Goal: Transaction & Acquisition: Book appointment/travel/reservation

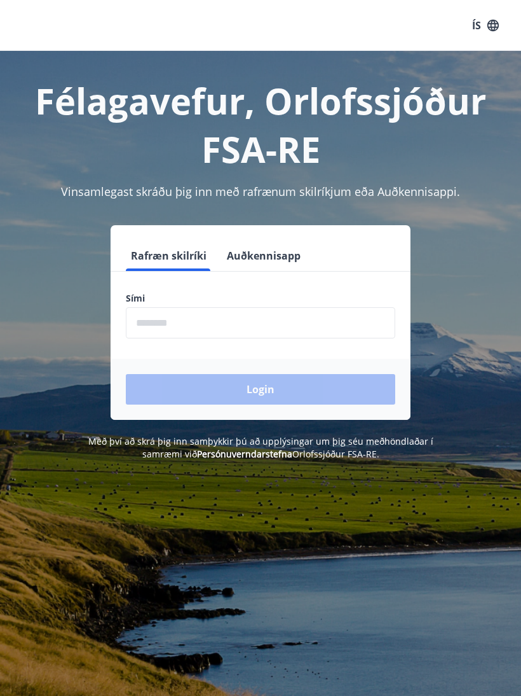
click at [210, 322] on input "phone" at bounding box center [261, 322] width 270 height 31
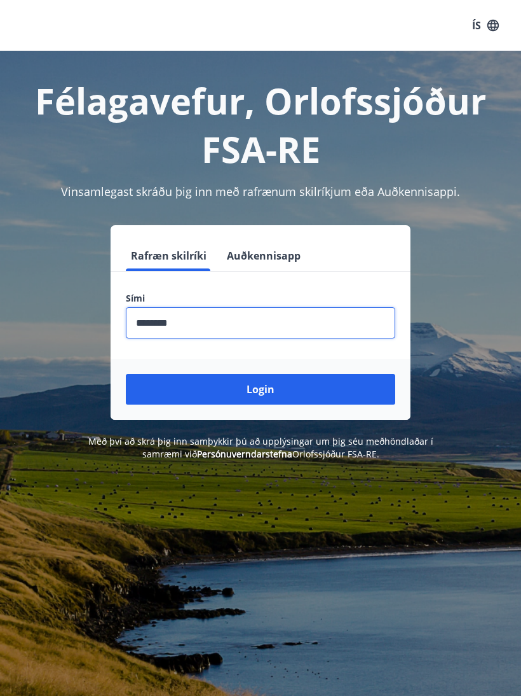
type input "********"
click at [271, 387] on button "Login" at bounding box center [261, 389] width 270 height 31
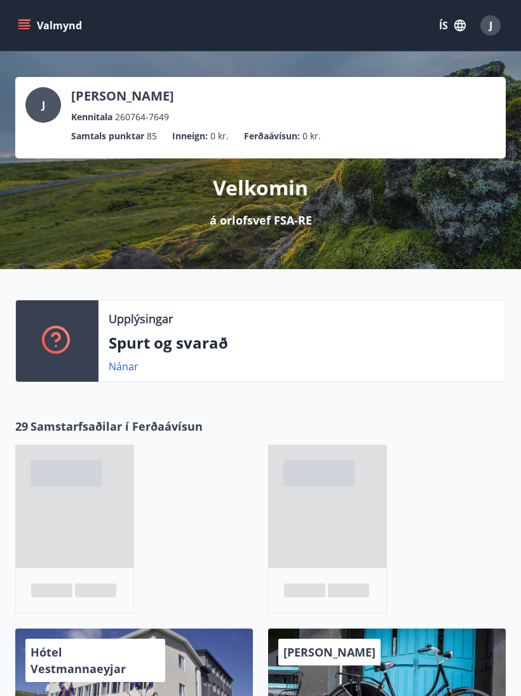
click at [22, 22] on icon "menu" at bounding box center [23, 22] width 11 height 1
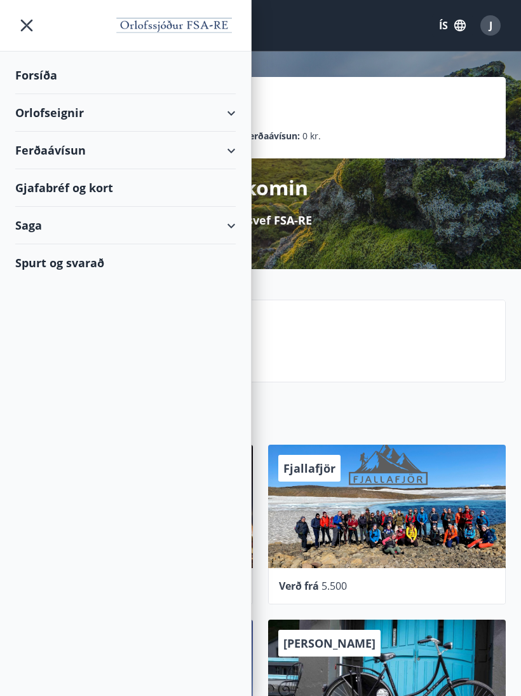
click at [226, 113] on div "Orlofseignir" at bounding box center [125, 113] width 221 height 38
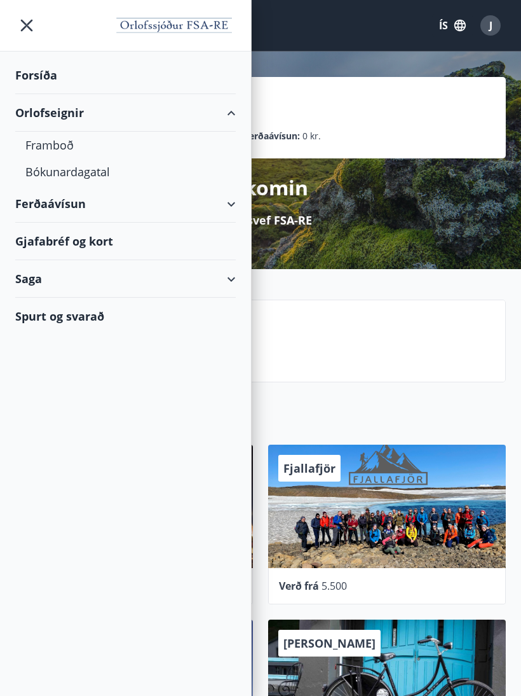
click at [89, 171] on div "Bókunardagatal" at bounding box center [125, 171] width 200 height 27
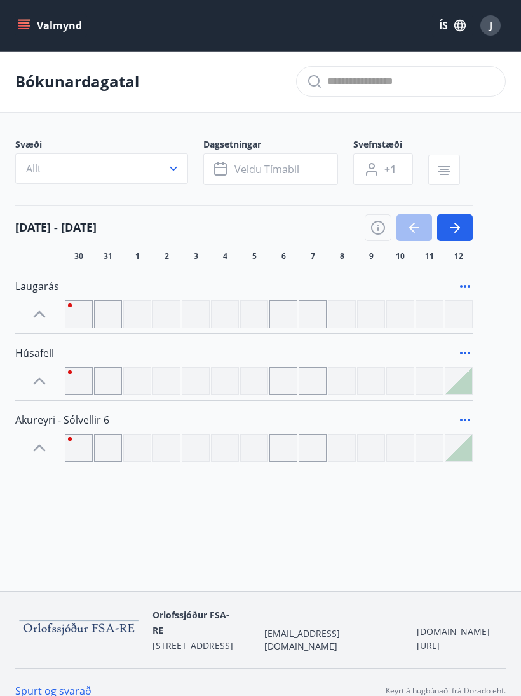
click at [458, 384] on div at bounding box center [459, 380] width 27 height 27
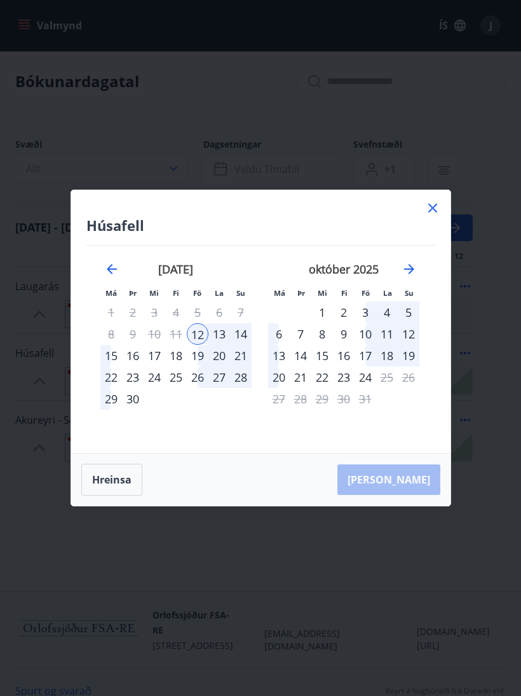
click at [197, 338] on div "12" at bounding box center [198, 334] width 22 height 22
click at [111, 356] on div "15" at bounding box center [111, 356] width 22 height 22
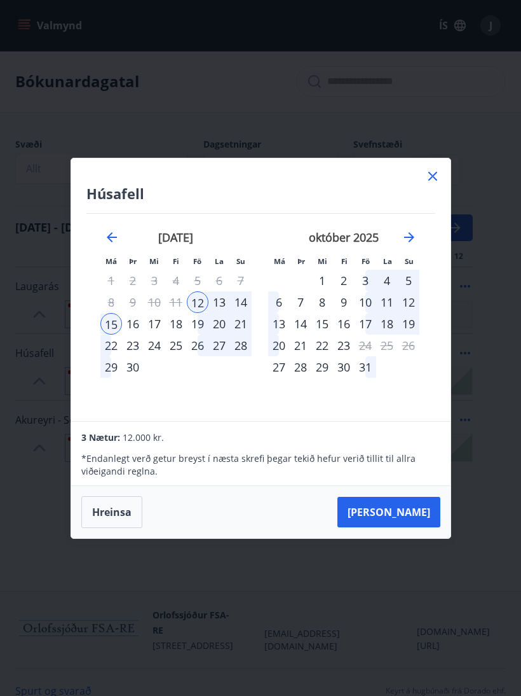
click at [200, 323] on div "19" at bounding box center [198, 324] width 22 height 22
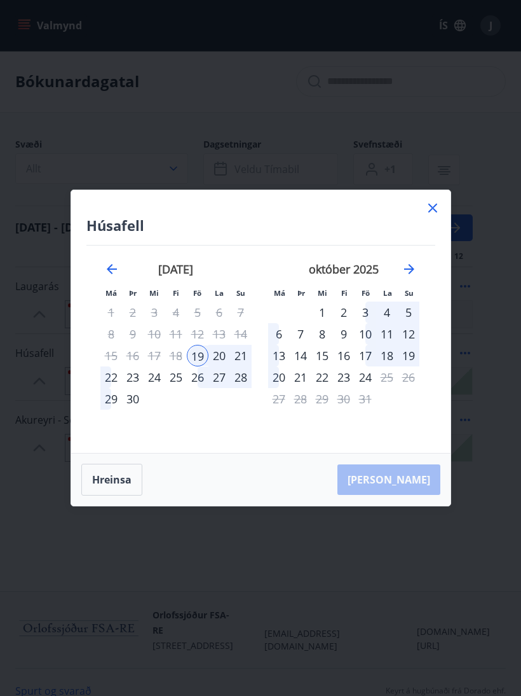
click at [109, 375] on div "22" at bounding box center [111, 377] width 22 height 22
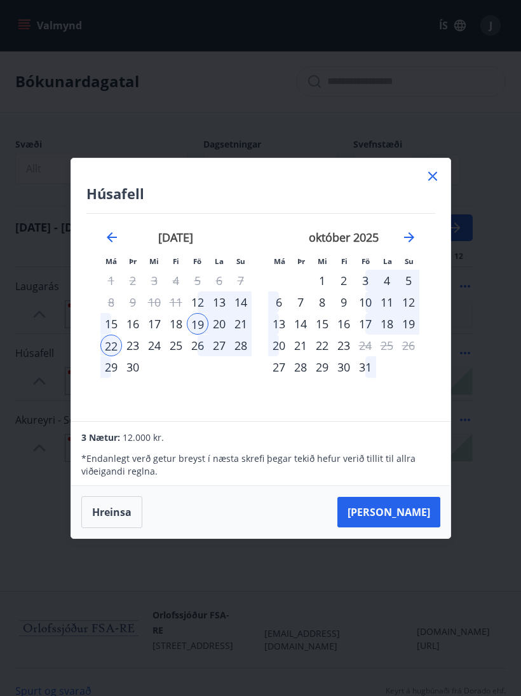
click at [408, 507] on button "Taka Frá" at bounding box center [389, 512] width 103 height 31
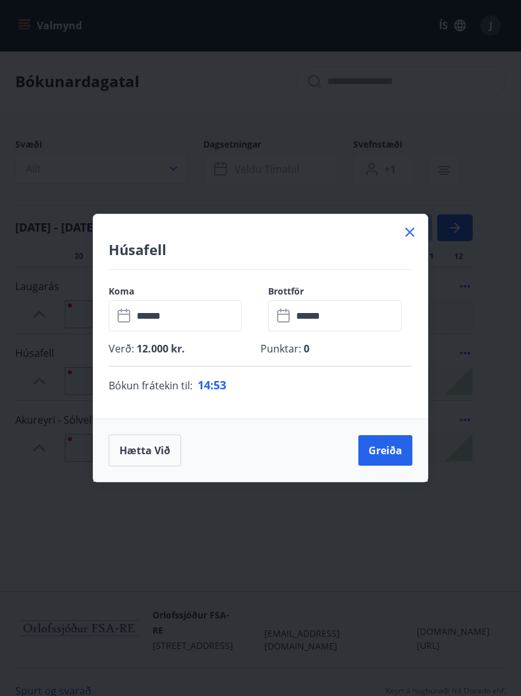
click at [383, 446] on button "Greiða" at bounding box center [386, 450] width 54 height 31
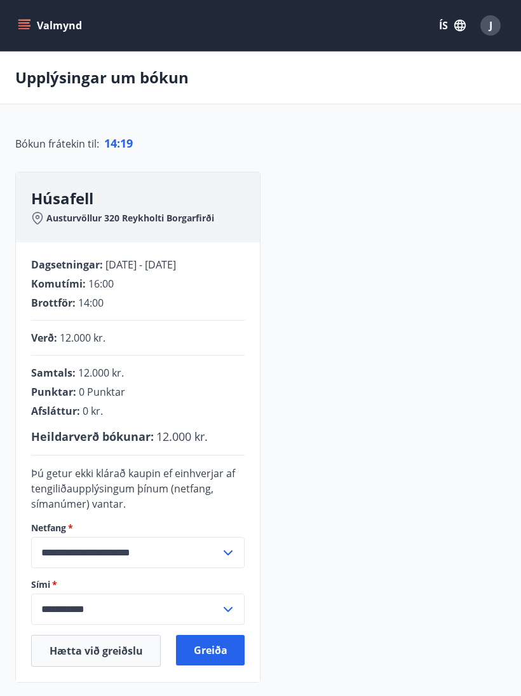
click at [202, 649] on button "Greiða" at bounding box center [210, 650] width 69 height 31
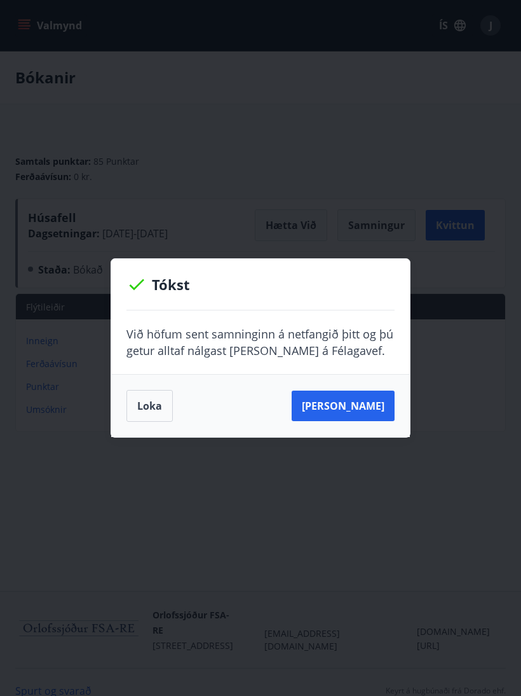
click at [378, 420] on button "Sjá samning" at bounding box center [343, 405] width 103 height 31
click at [380, 394] on button "Sjá samning" at bounding box center [343, 405] width 103 height 31
click at [356, 400] on button "Sjá samning" at bounding box center [343, 405] width 103 height 31
click at [369, 395] on button "Sjá samning" at bounding box center [343, 405] width 103 height 31
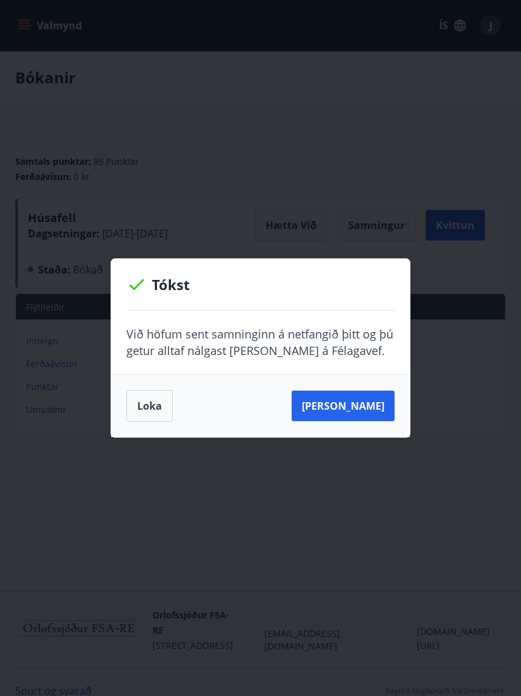
click at [374, 413] on button "Sjá samning" at bounding box center [343, 405] width 103 height 31
click at [299, 277] on p "Tókst" at bounding box center [261, 284] width 268 height 20
